Goal: Task Accomplishment & Management: Manage account settings

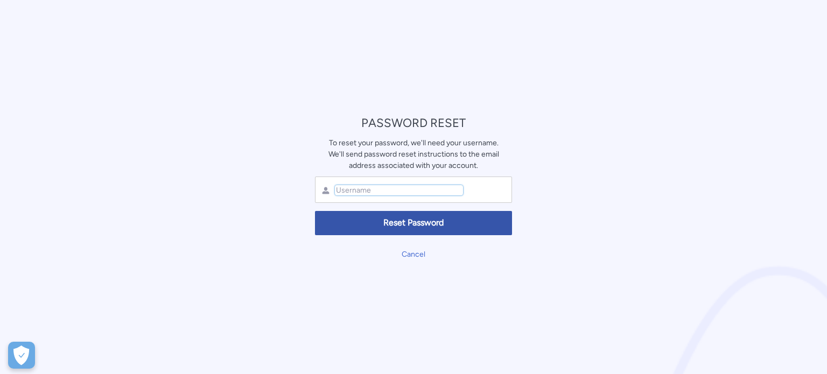
click at [410, 192] on input "text" at bounding box center [399, 190] width 128 height 10
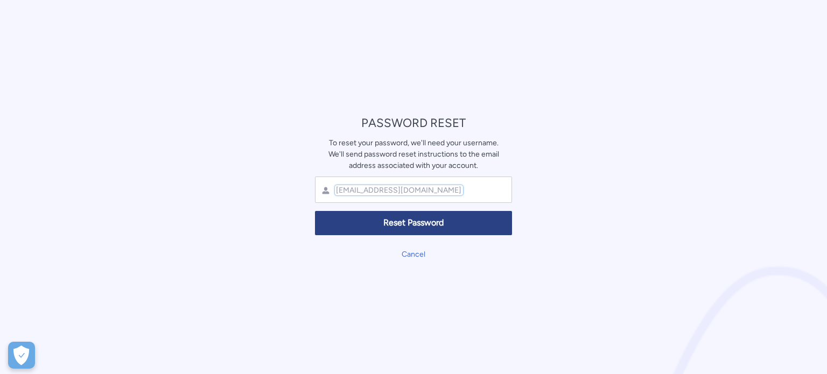
type input "accessi@football-exchange.com"
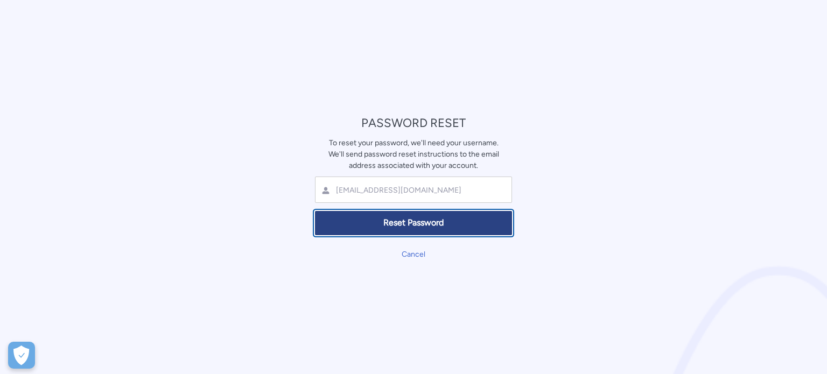
click at [360, 220] on span "Reset Password" at bounding box center [413, 223] width 183 height 12
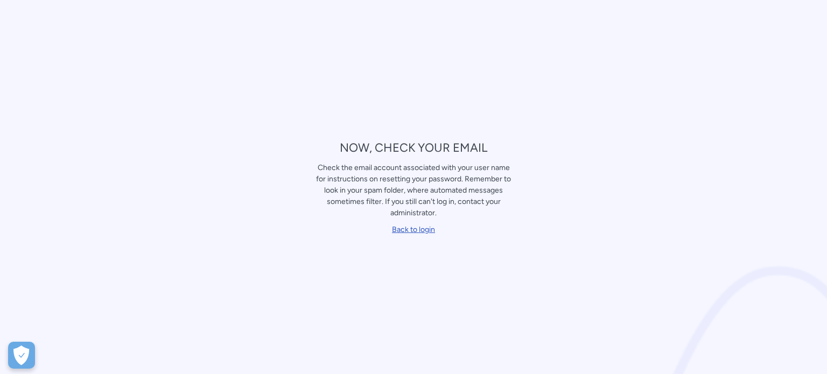
click at [424, 230] on link "Back to login" at bounding box center [413, 229] width 43 height 9
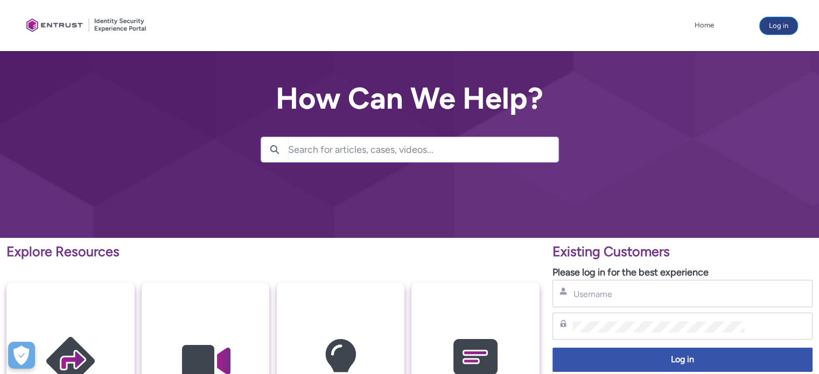
click at [783, 26] on button "Log in" at bounding box center [779, 25] width 38 height 17
